Goal: Transaction & Acquisition: Obtain resource

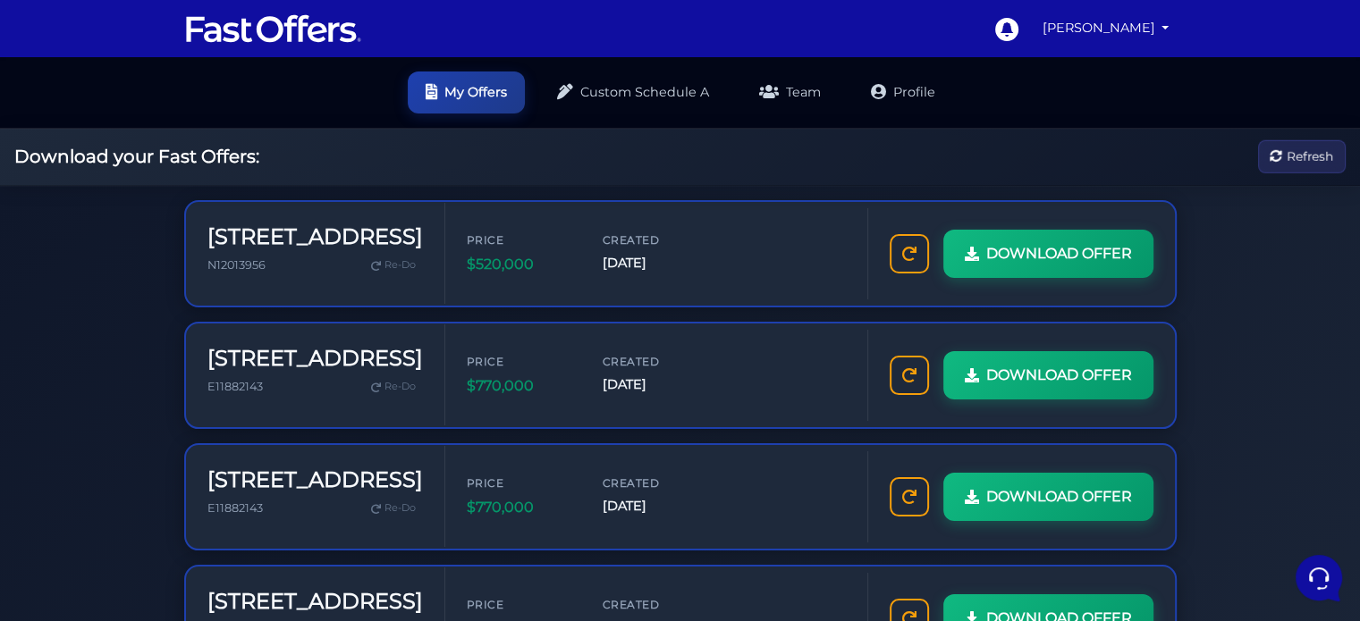
click at [840, 155] on div "Download your Fast Offers: Refresh" at bounding box center [680, 157] width 1360 height 57
click at [695, 291] on div "Price $2,900 Created Oct 1, 2025" at bounding box center [656, 253] width 422 height 87
click at [752, 257] on div "Price $2,900 Created Oct 1, 2025" at bounding box center [656, 254] width 379 height 44
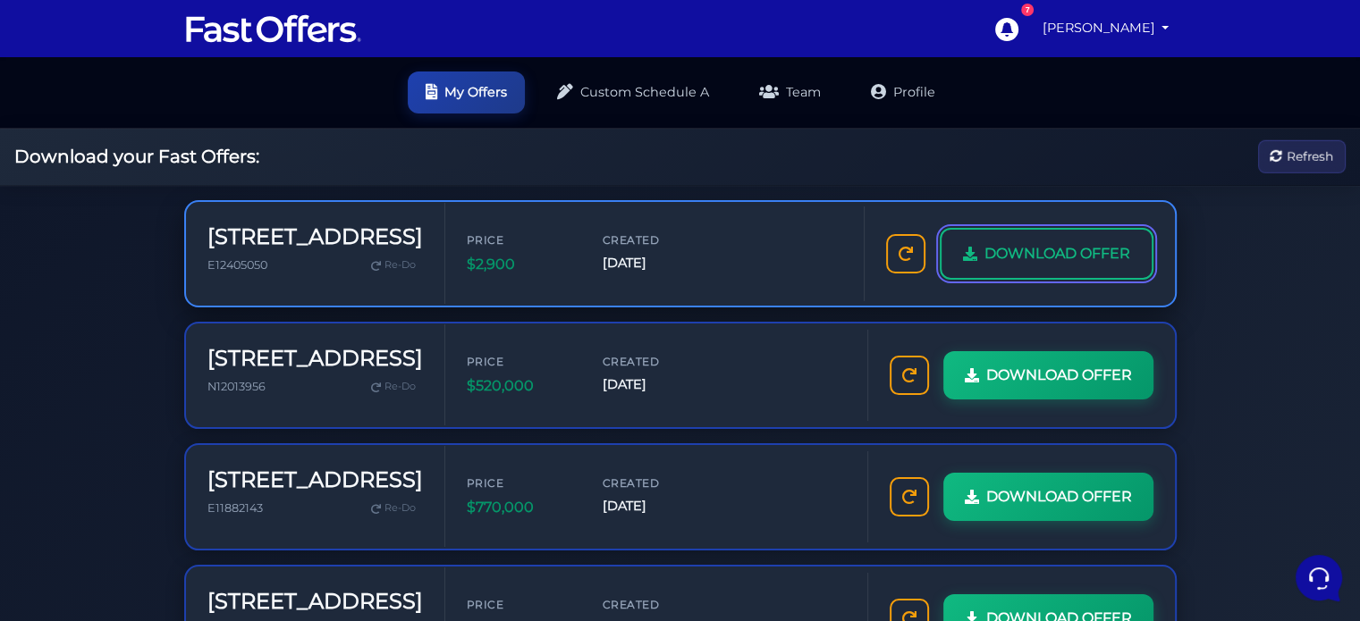
click at [1032, 244] on span "DOWNLOAD OFFER" at bounding box center [1057, 253] width 146 height 23
